Goal: Task Accomplishment & Management: Manage account settings

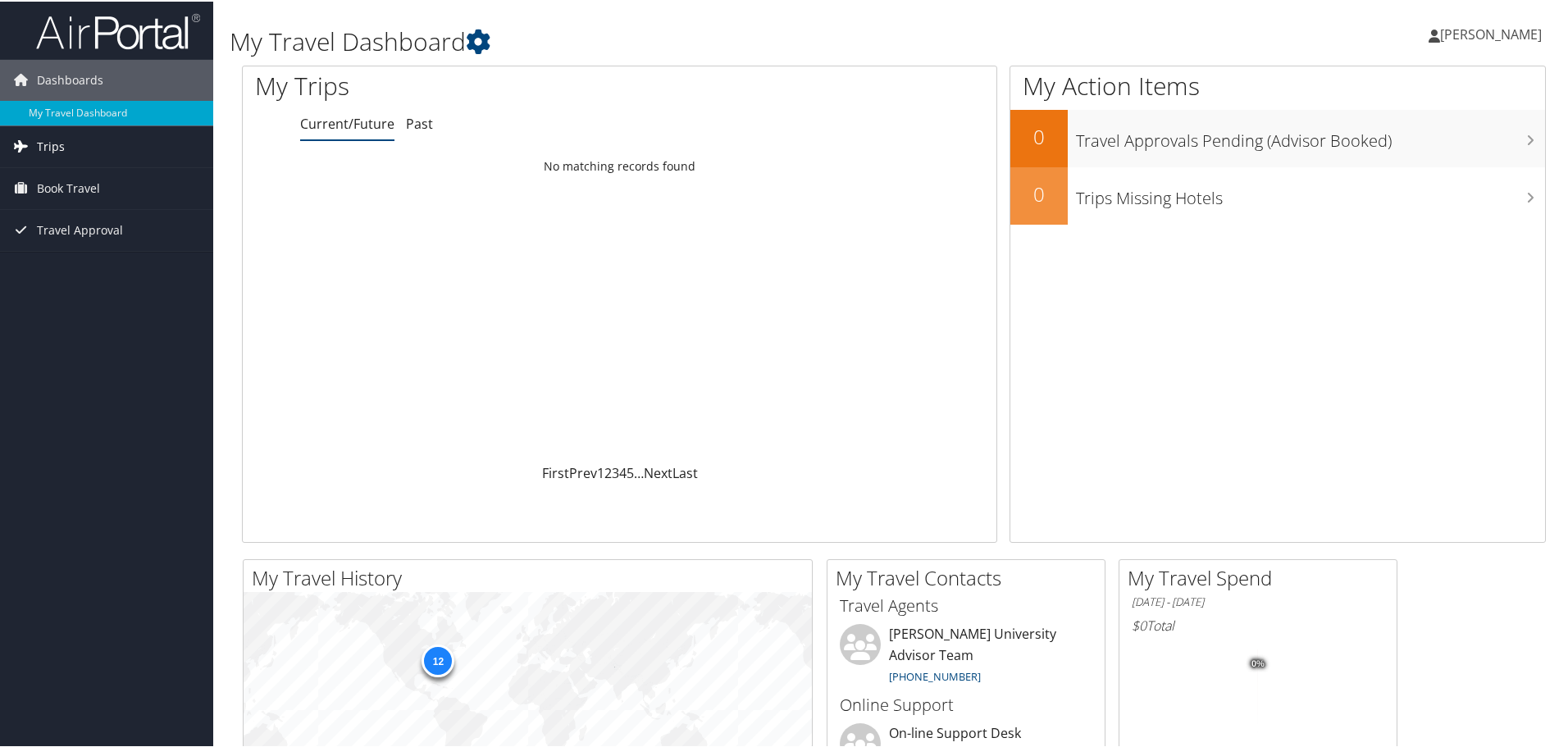
click at [124, 153] on link "Trips" at bounding box center [106, 145] width 213 height 41
click at [100, 181] on link "Current/Future Trips" at bounding box center [106, 178] width 213 height 25
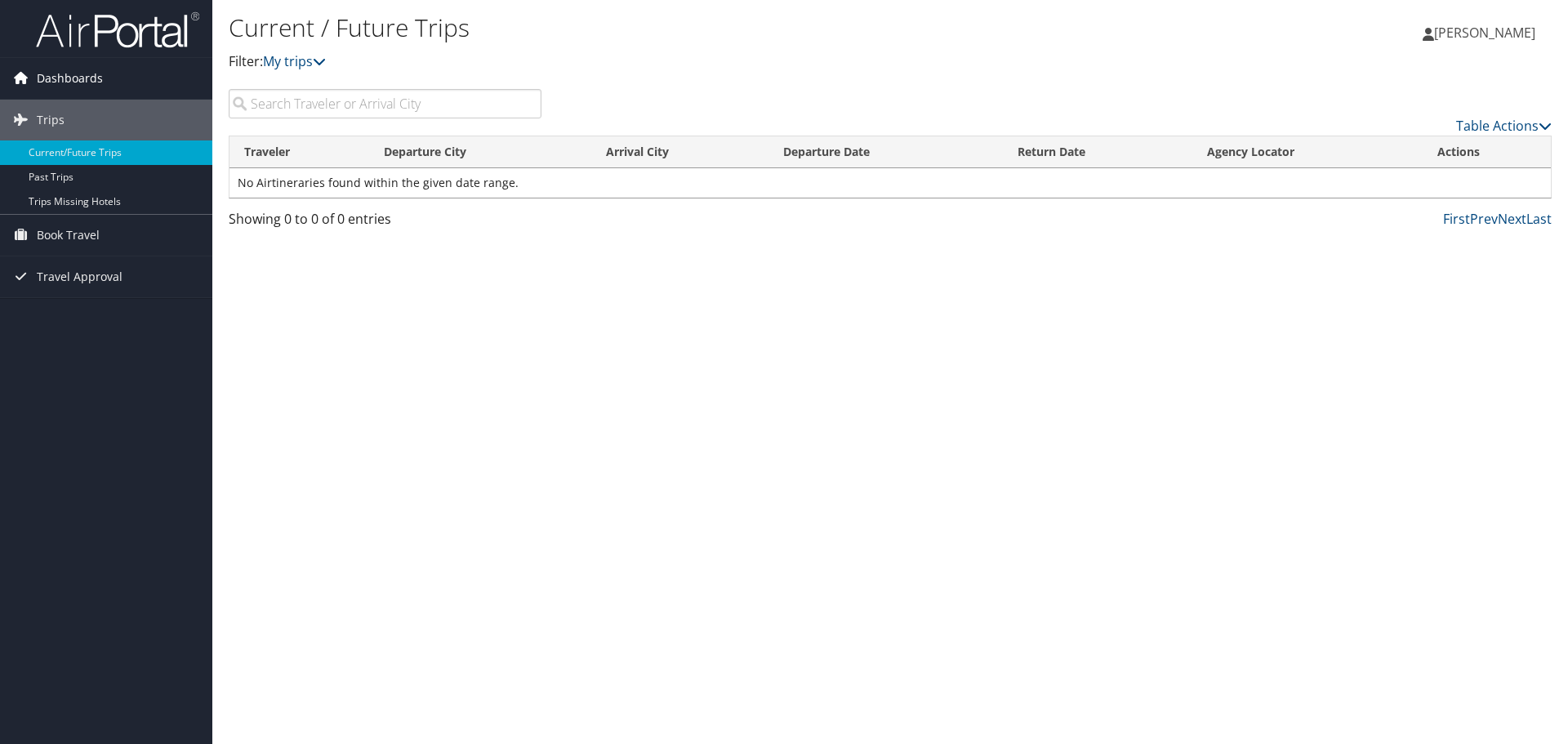
click at [77, 78] on span "Dashboards" at bounding box center [70, 78] width 67 height 41
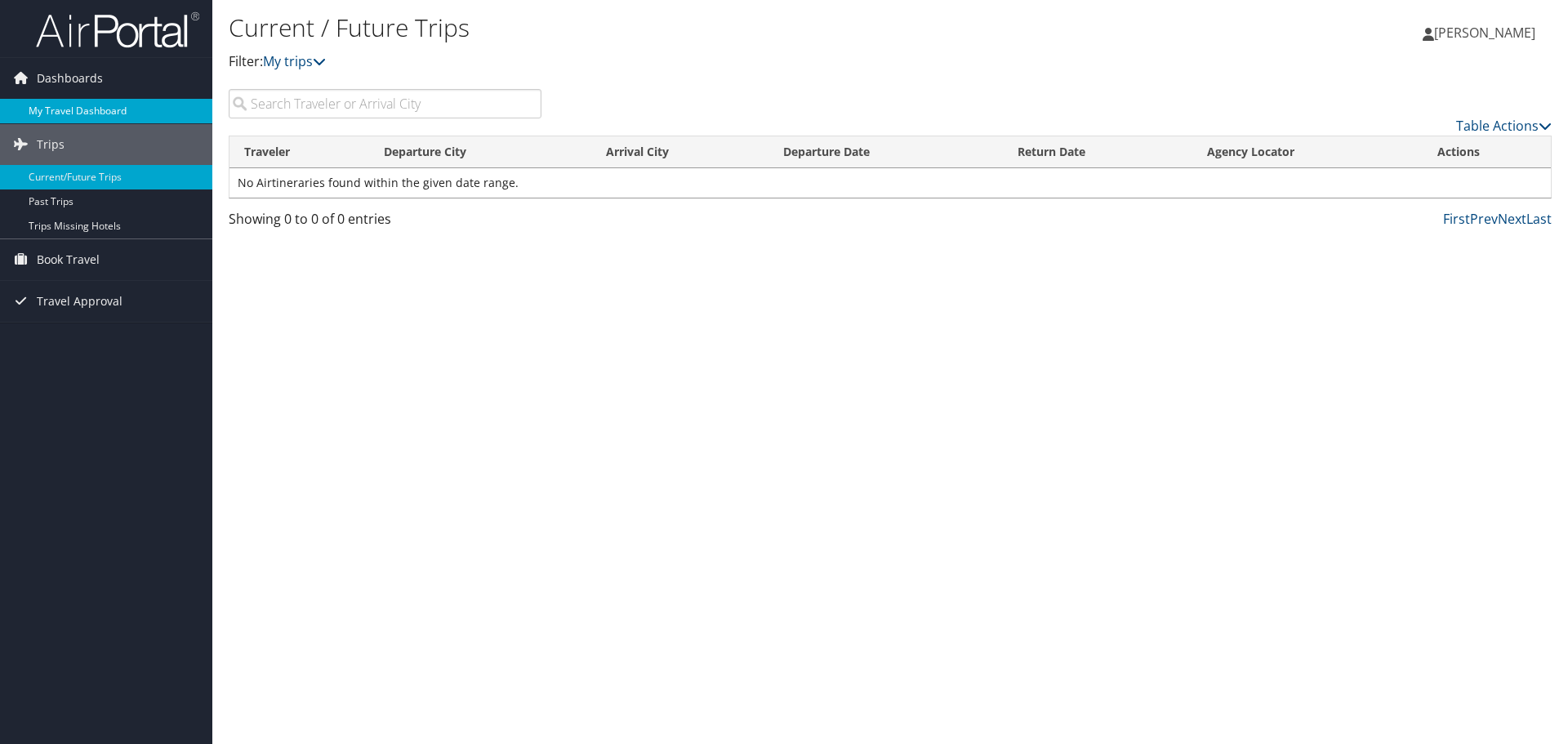
click at [76, 105] on link "My Travel Dashboard" at bounding box center [105, 111] width 212 height 25
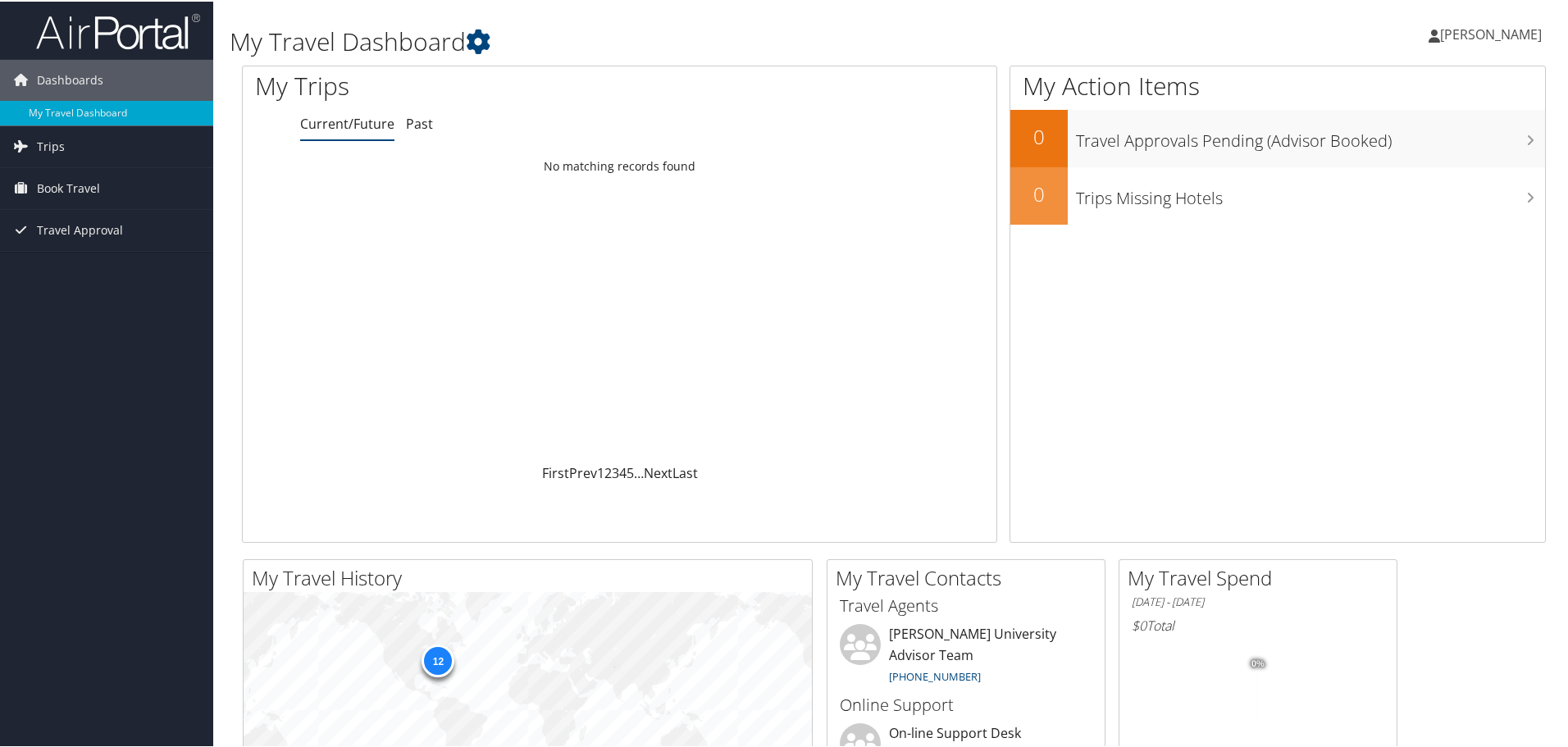
click at [432, 114] on ul "Current/Future Past" at bounding box center [649, 122] width 697 height 30
click at [429, 119] on link "Past" at bounding box center [419, 122] width 27 height 18
click at [346, 128] on link "Current/Future" at bounding box center [347, 122] width 94 height 18
click at [93, 194] on span "Book Travel" at bounding box center [69, 186] width 63 height 41
click at [94, 242] on link "Book/Manage Online Trips" at bounding box center [106, 244] width 213 height 25
